Goal: Entertainment & Leisure: Consume media (video, audio)

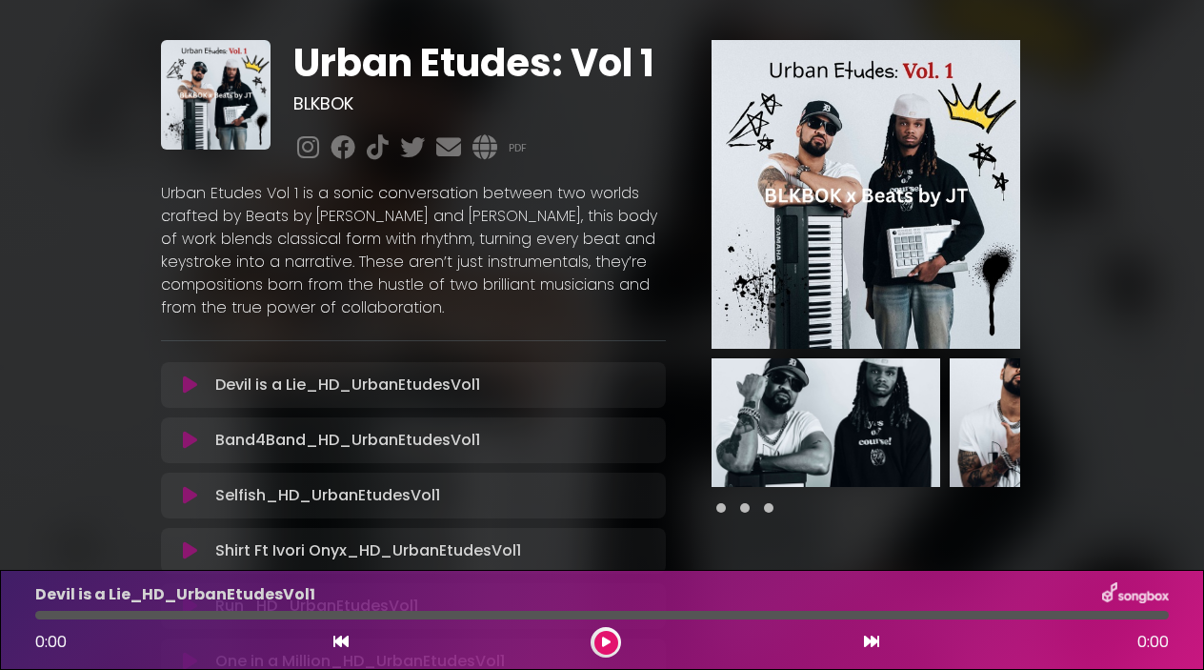
scroll to position [27, 0]
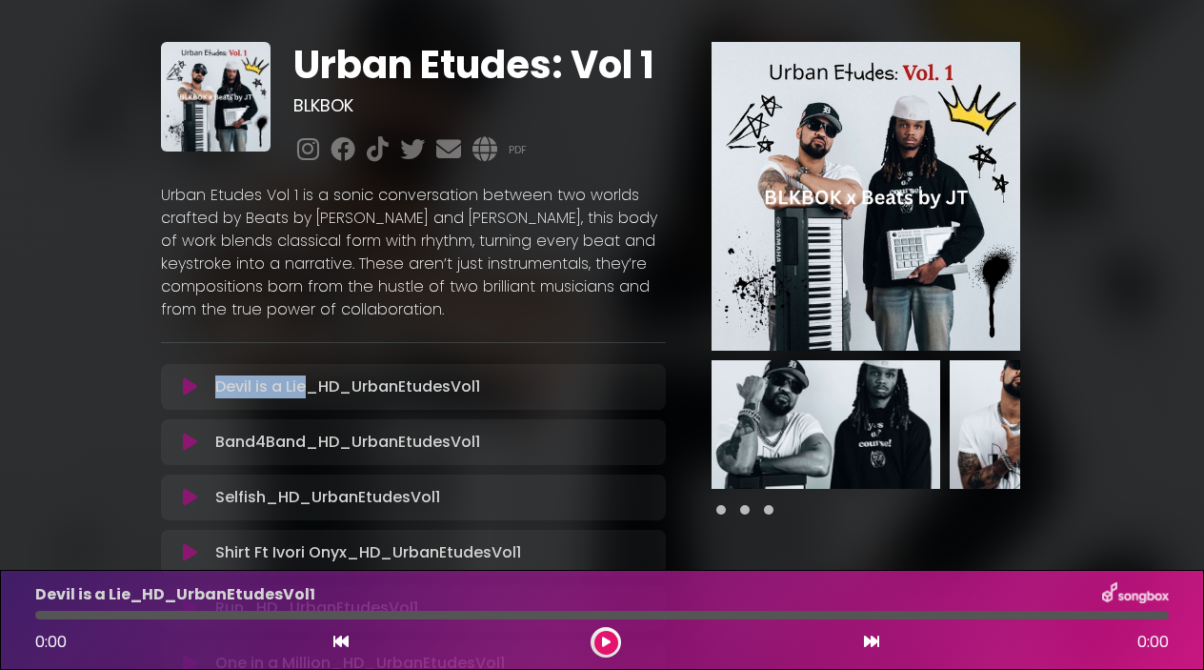
drag, startPoint x: 218, startPoint y: 390, endPoint x: 304, endPoint y: 390, distance: 85.7
click at [304, 390] on p "Devil is a Lie_HD_UrbanEtudesVol1 Loading Track..." at bounding box center [347, 386] width 265 height 23
copy p "Devil is a Lie"
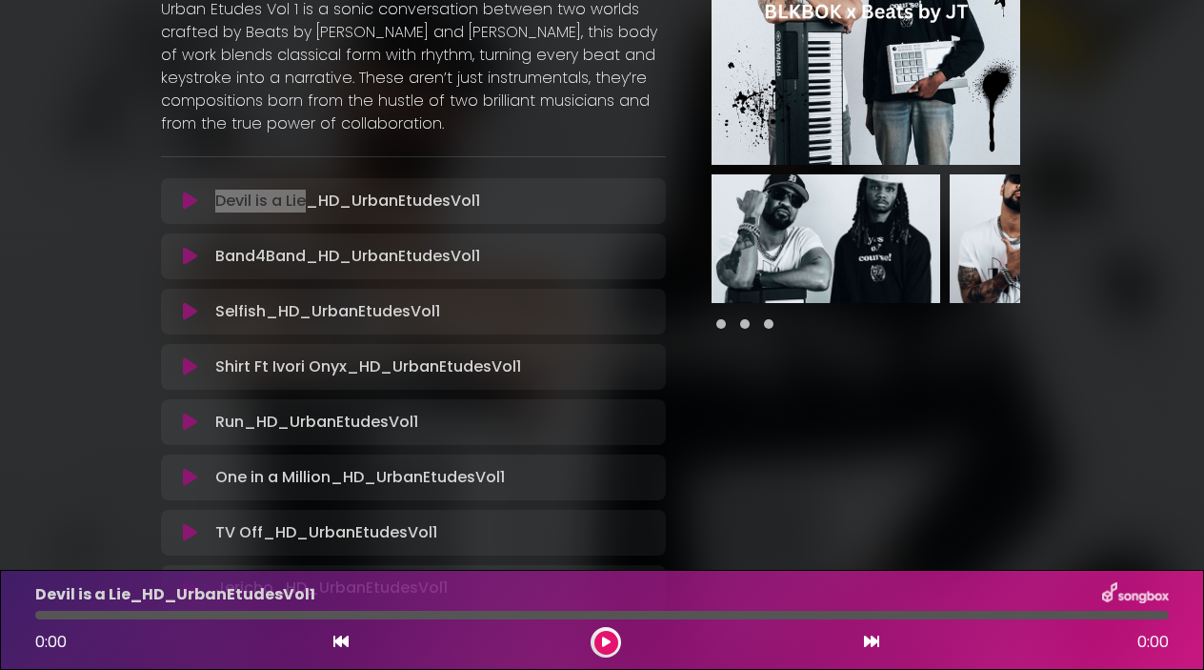
click at [190, 210] on icon at bounding box center [190, 200] width 14 height 19
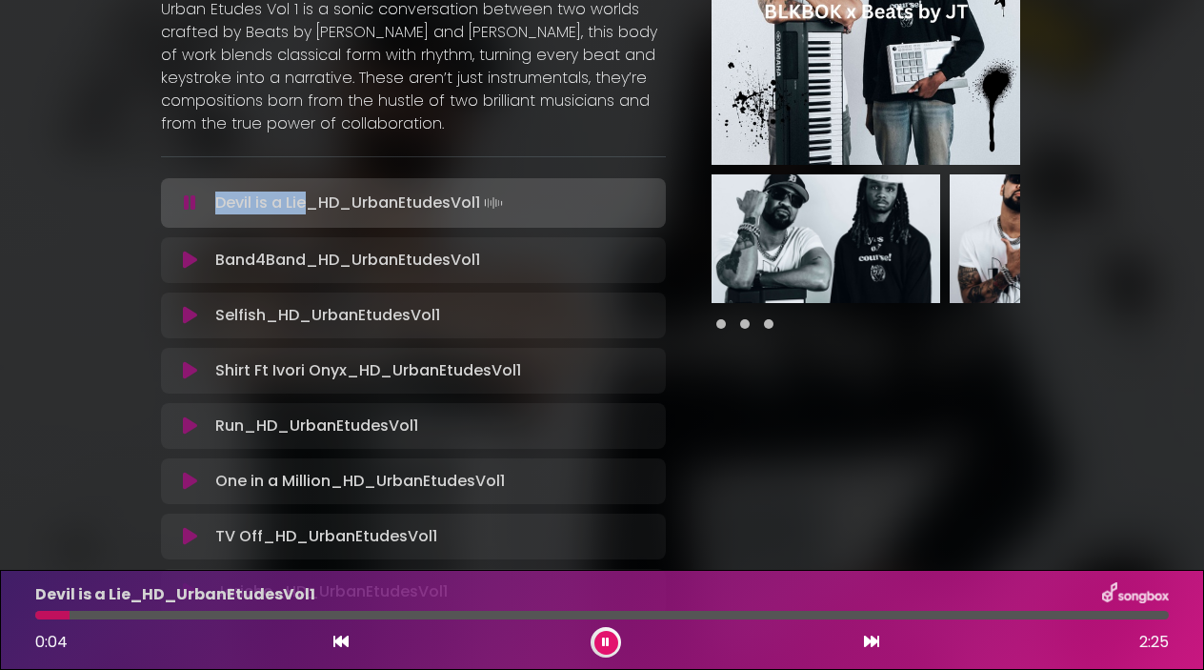
click at [297, 612] on div at bounding box center [602, 615] width 1134 height 9
click at [620, 650] on div "0:35 2:25" at bounding box center [602, 642] width 1157 height 30
click at [609, 650] on button at bounding box center [606, 643] width 24 height 24
